Goal: Find specific page/section: Find specific page/section

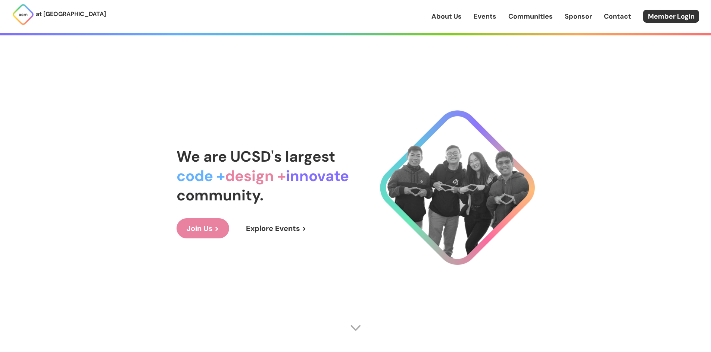
click at [541, 15] on link "Communities" at bounding box center [530, 17] width 44 height 10
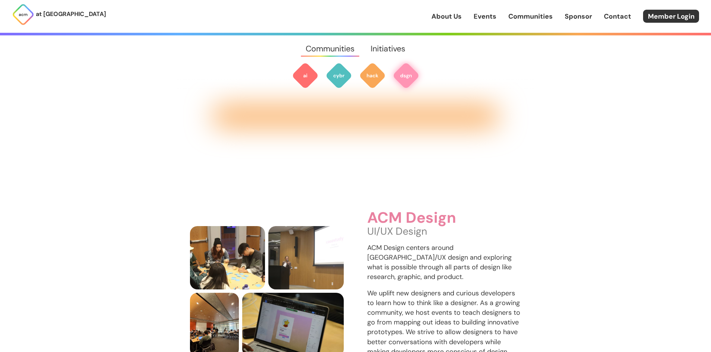
scroll to position [1099, 0]
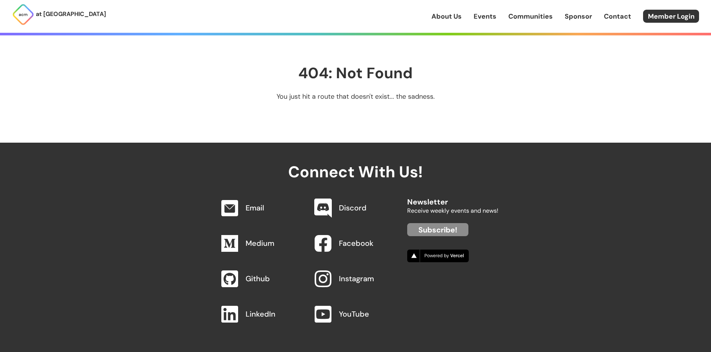
click at [322, 207] on img at bounding box center [323, 208] width 18 height 19
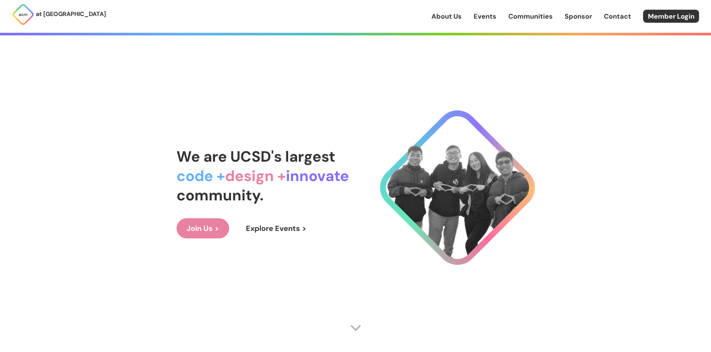
click at [489, 16] on link "Events" at bounding box center [484, 17] width 23 height 10
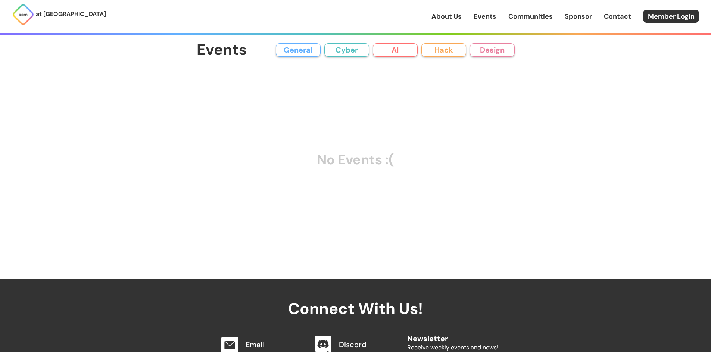
click at [320, 50] on button "General" at bounding box center [298, 49] width 45 height 13
click at [346, 50] on button "Cyber" at bounding box center [346, 49] width 45 height 13
click at [396, 48] on button "AI" at bounding box center [395, 49] width 45 height 13
click at [444, 51] on button "Hack" at bounding box center [443, 49] width 45 height 13
click at [497, 52] on button "Design" at bounding box center [492, 49] width 45 height 13
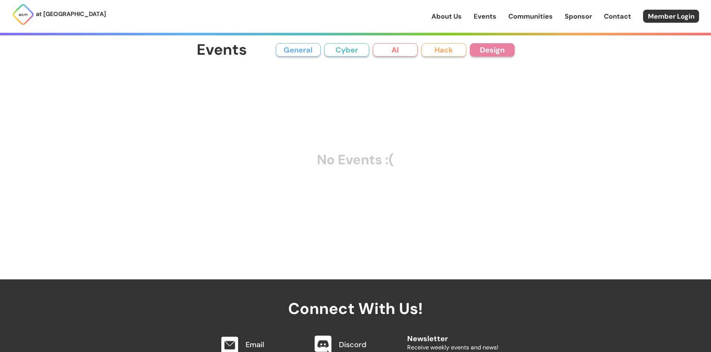
click at [491, 15] on link "Events" at bounding box center [484, 17] width 23 height 10
